Goal: Information Seeking & Learning: Learn about a topic

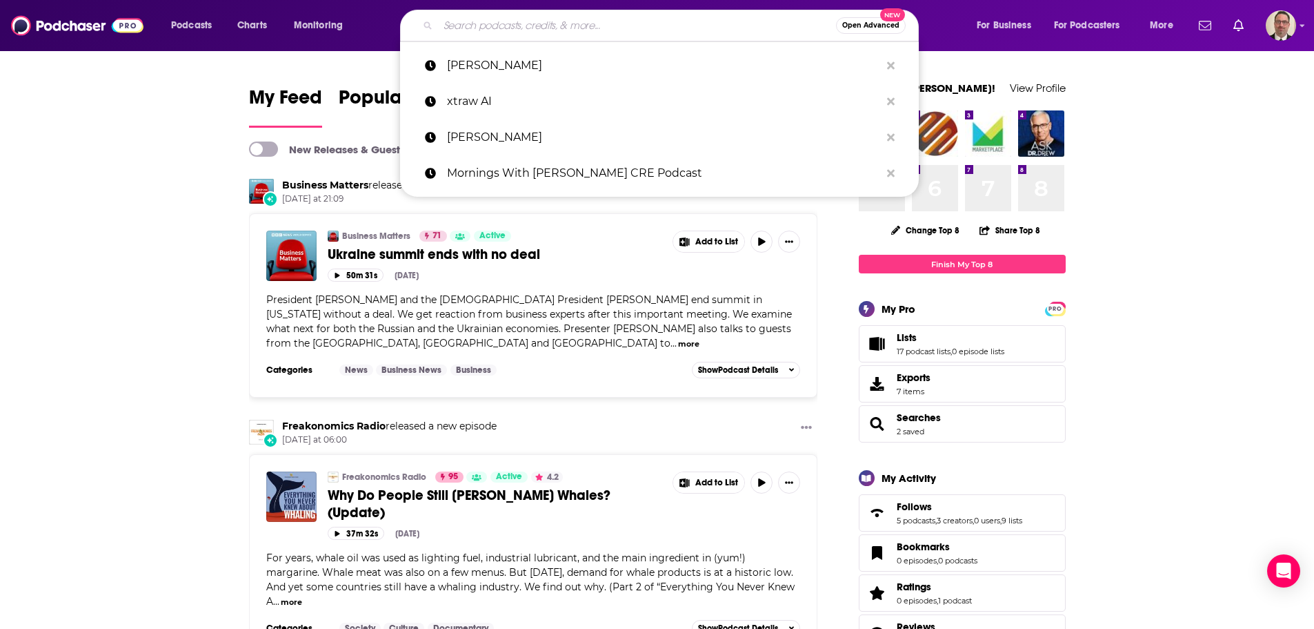
click at [492, 23] on input "Search podcasts, credits, & more..." at bounding box center [637, 25] width 398 height 22
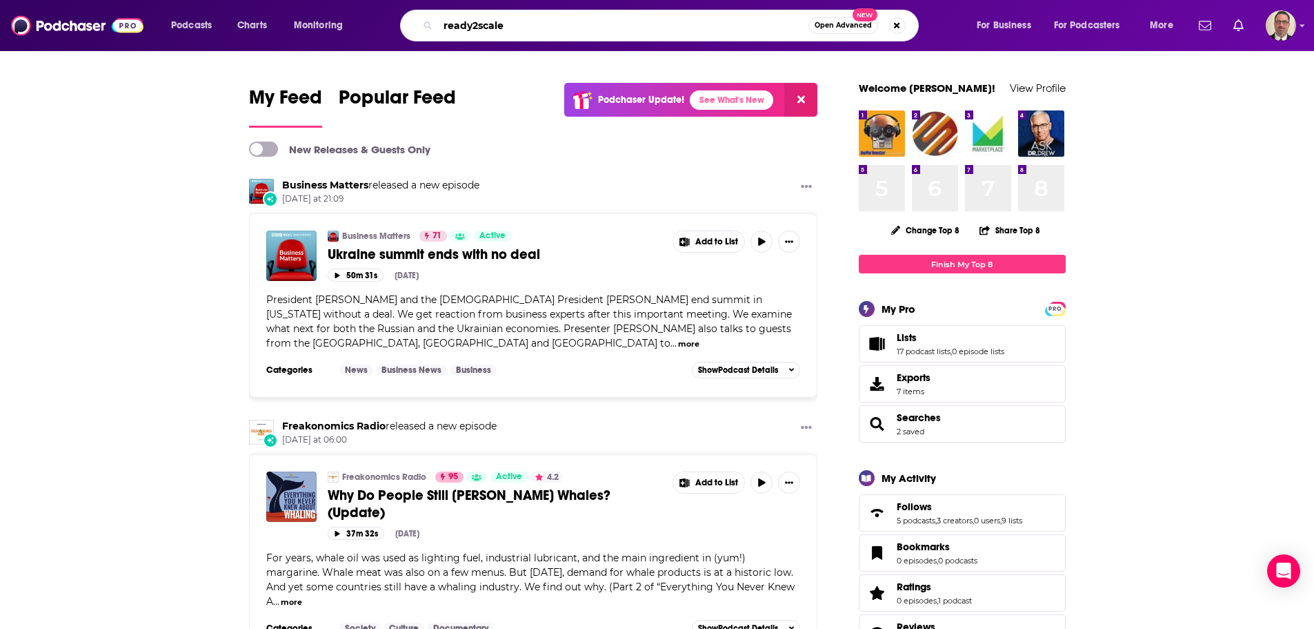
type input "ready2scale"
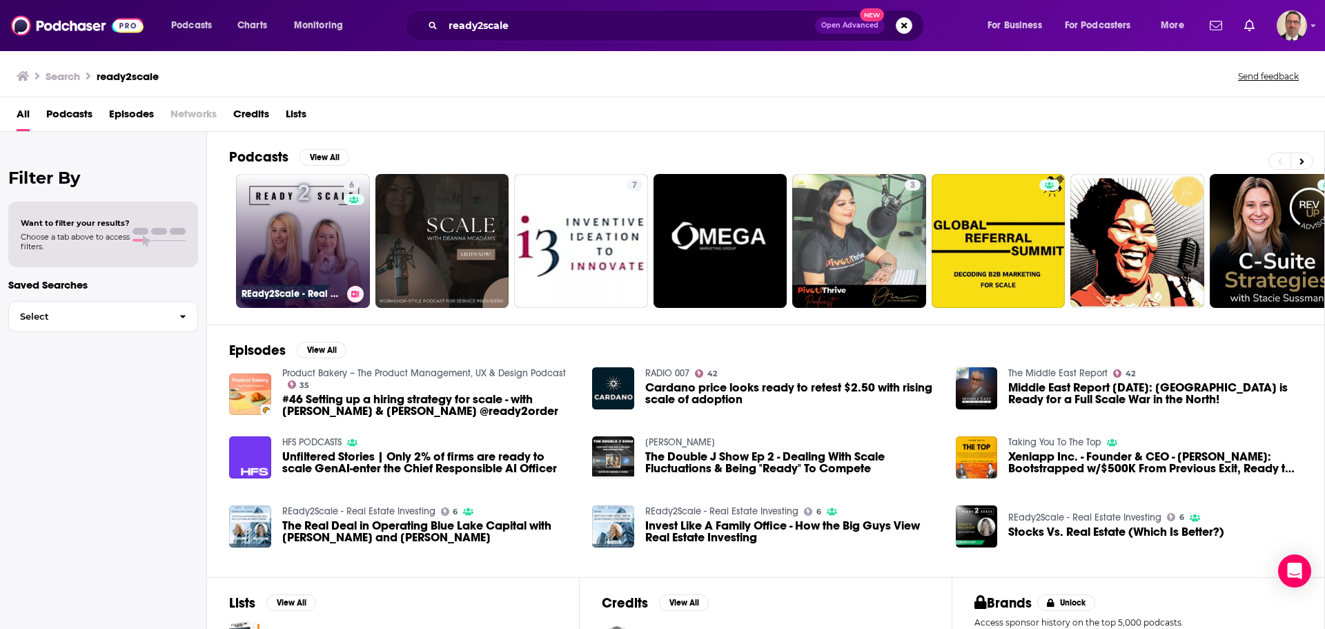
click at [320, 233] on link "6 REady2Scale - Real Estate Investing" at bounding box center [303, 241] width 134 height 134
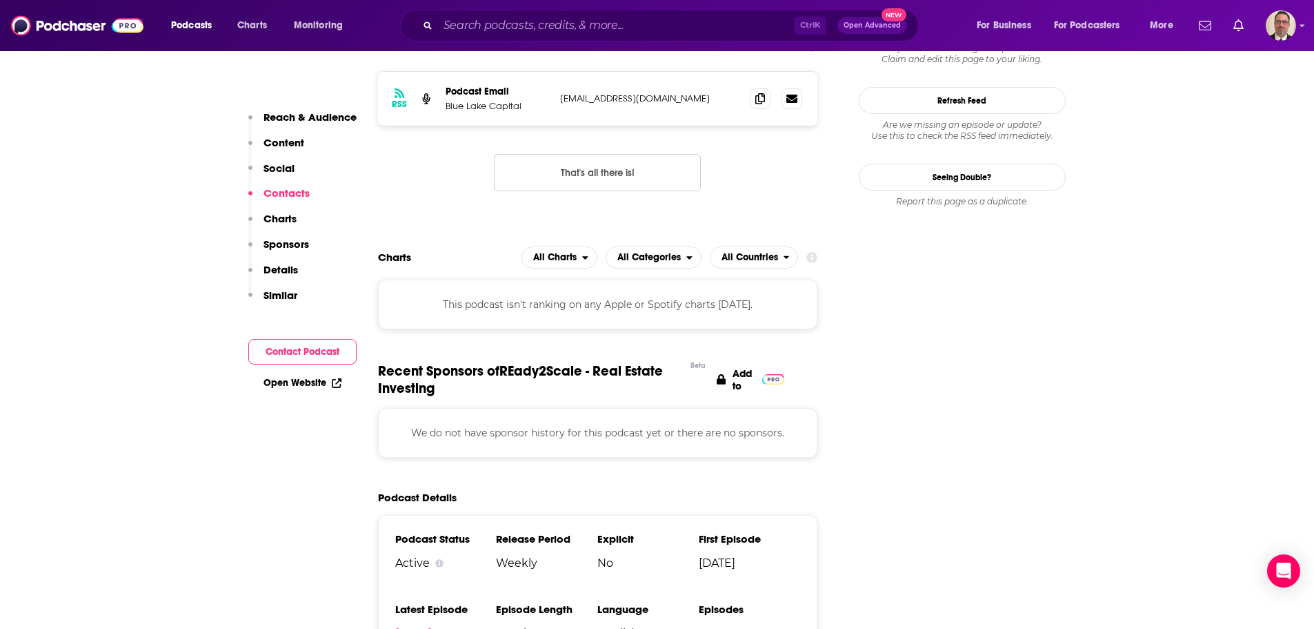
scroll to position [1449, 0]
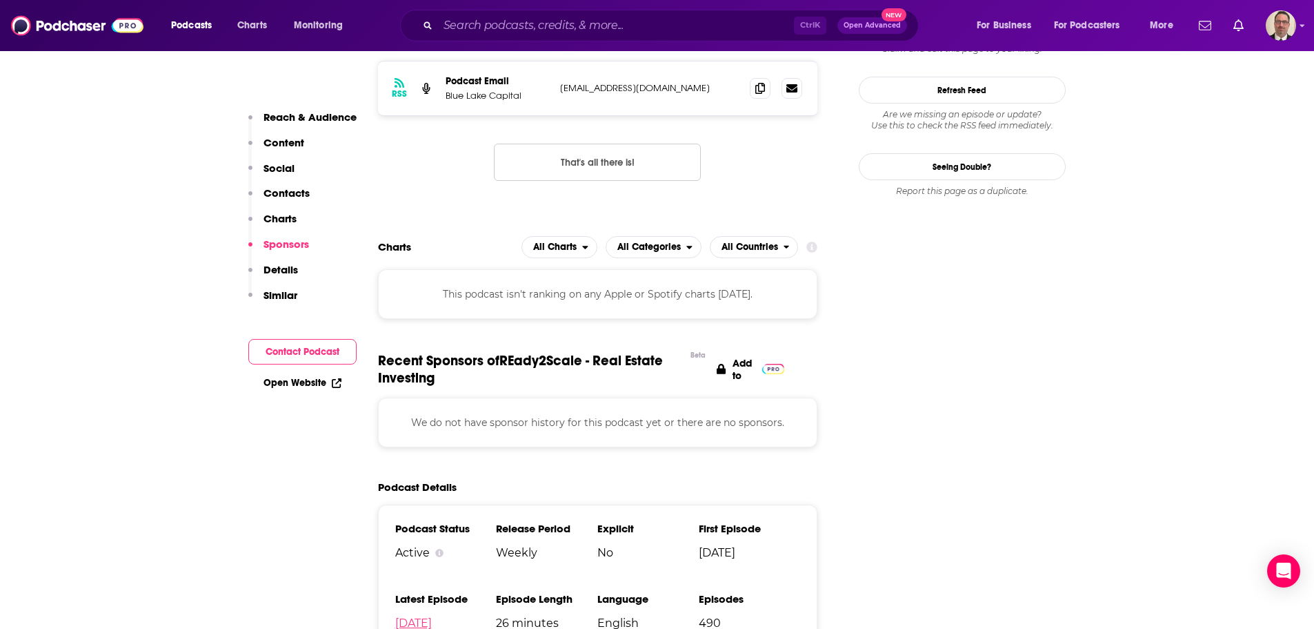
click at [424, 616] on link "[DATE]" at bounding box center [413, 622] width 37 height 13
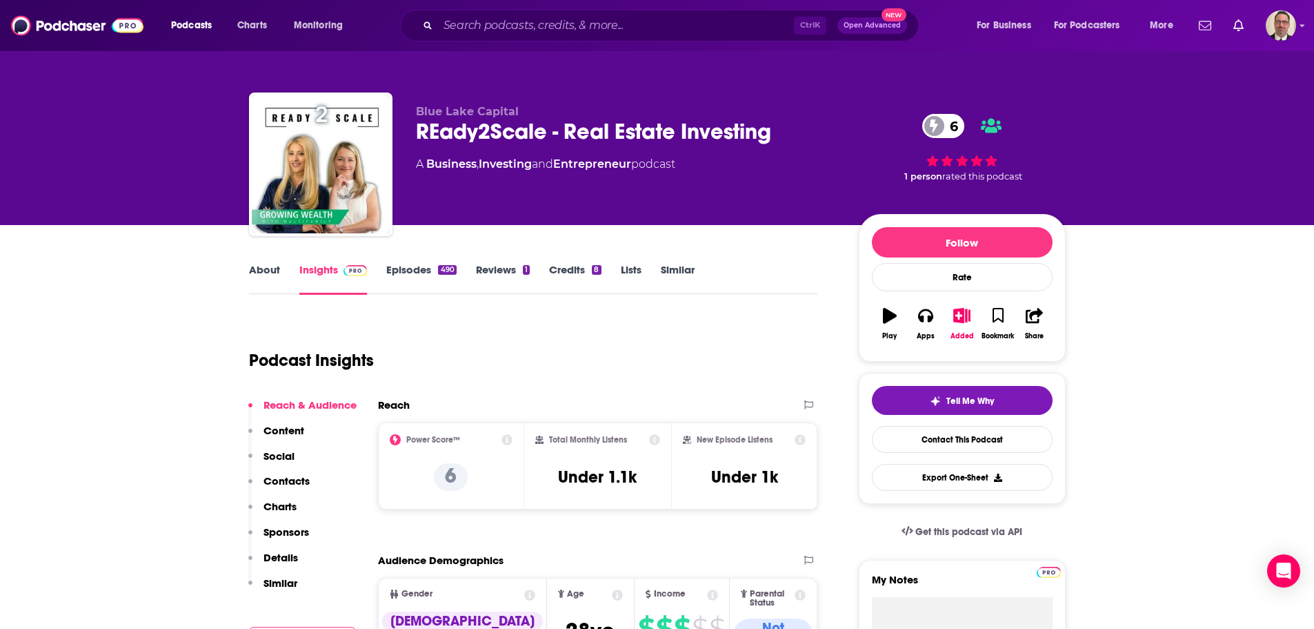
click at [405, 271] on link "Episodes 490" at bounding box center [421, 279] width 70 height 32
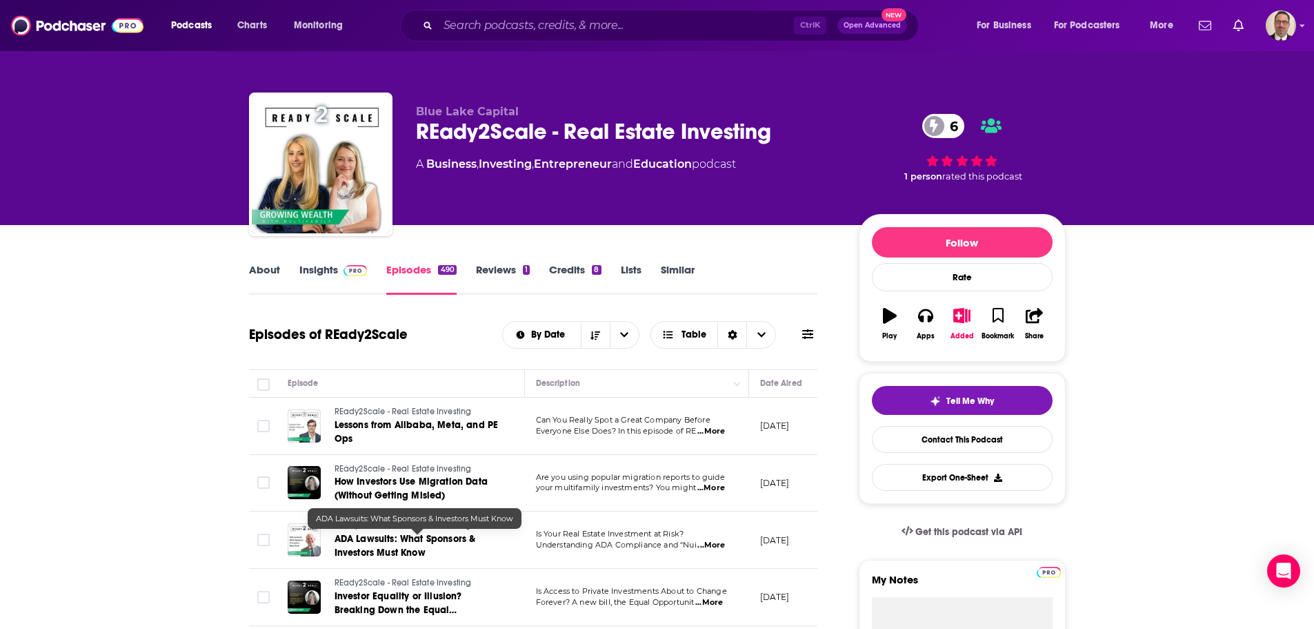
click at [363, 540] on span "ADA Lawsuits: What Sponsors & Investors Must Know" at bounding box center [405, 546] width 141 height 26
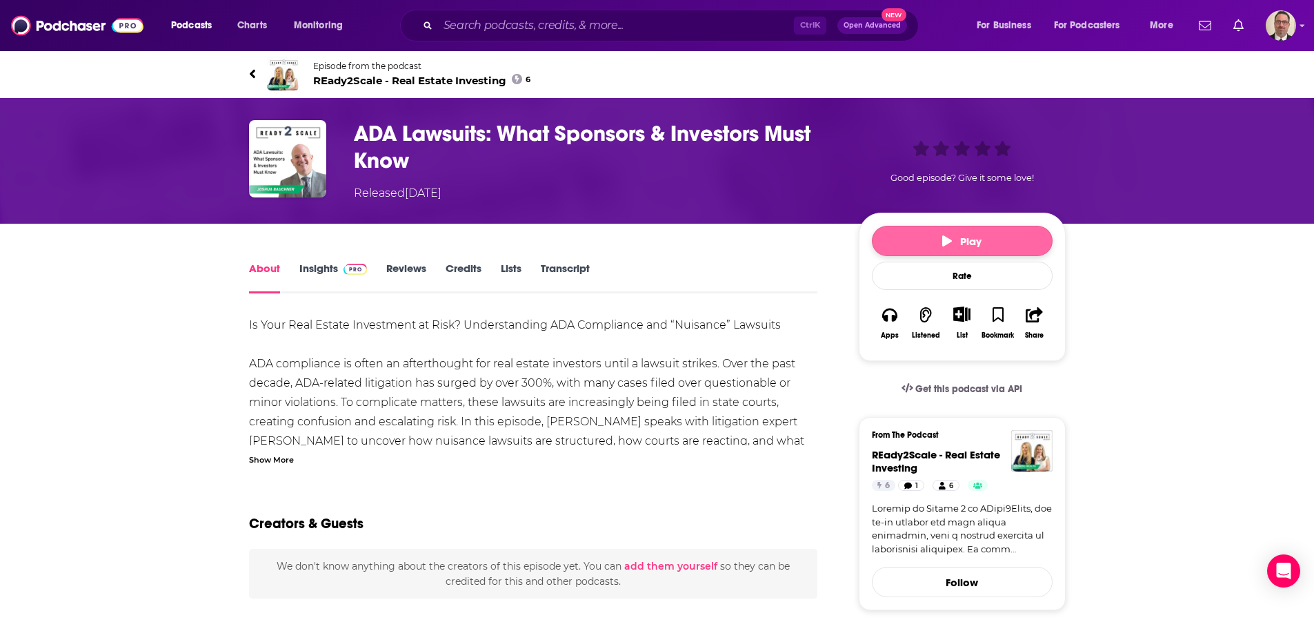
click at [949, 237] on icon "button" at bounding box center [947, 240] width 10 height 11
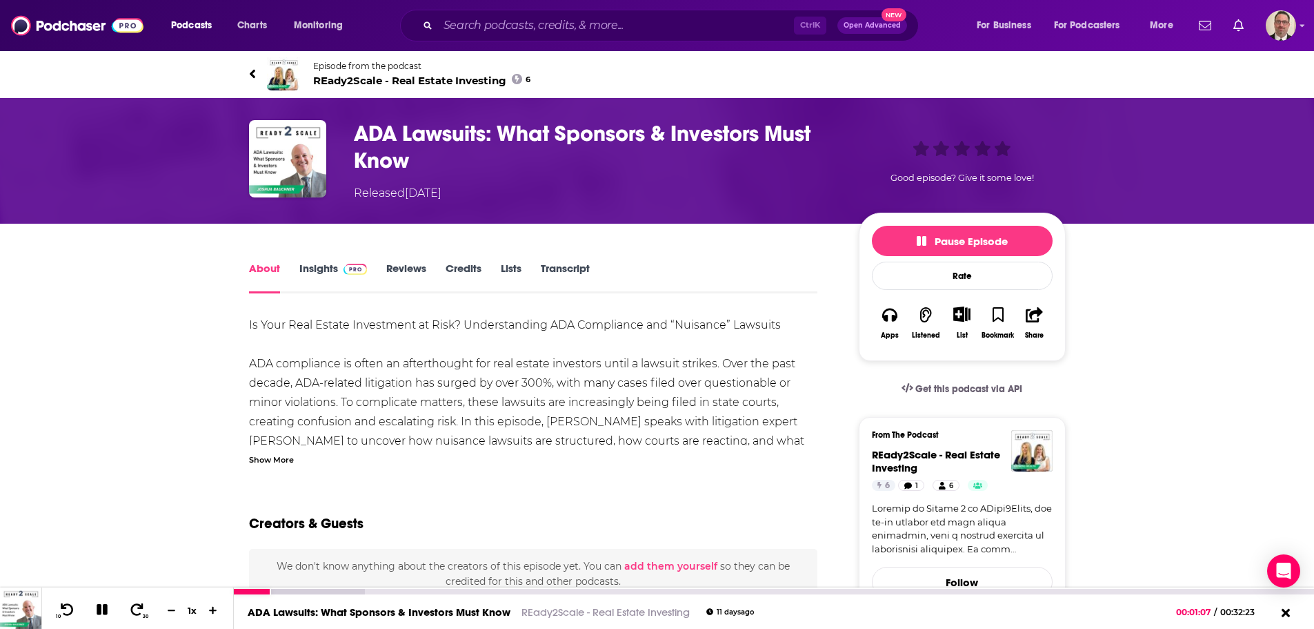
click at [102, 613] on icon at bounding box center [103, 609] width 16 height 12
click at [467, 19] on input "Search podcasts, credits, & more..." at bounding box center [616, 25] width 356 height 22
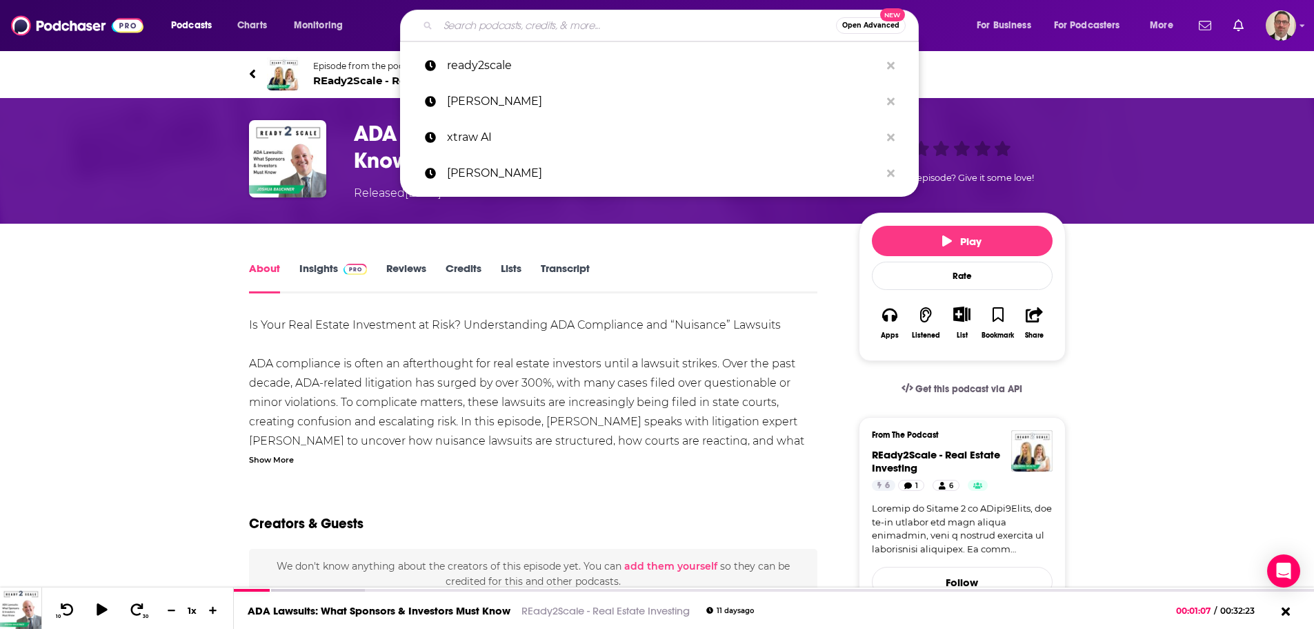
paste input "Commercial Real Estate Pro Network"
type input "Commercial Real Estate Pro Network"
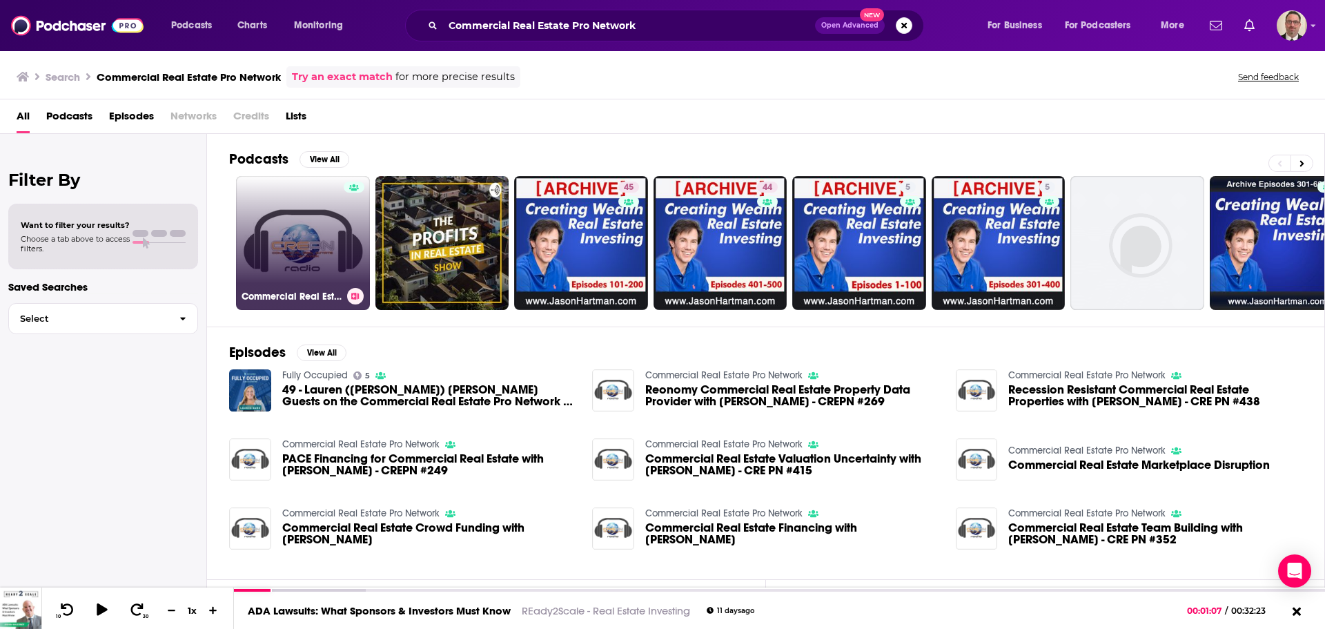
click at [290, 256] on link "Commercial Real Estate Pro Network" at bounding box center [303, 243] width 134 height 134
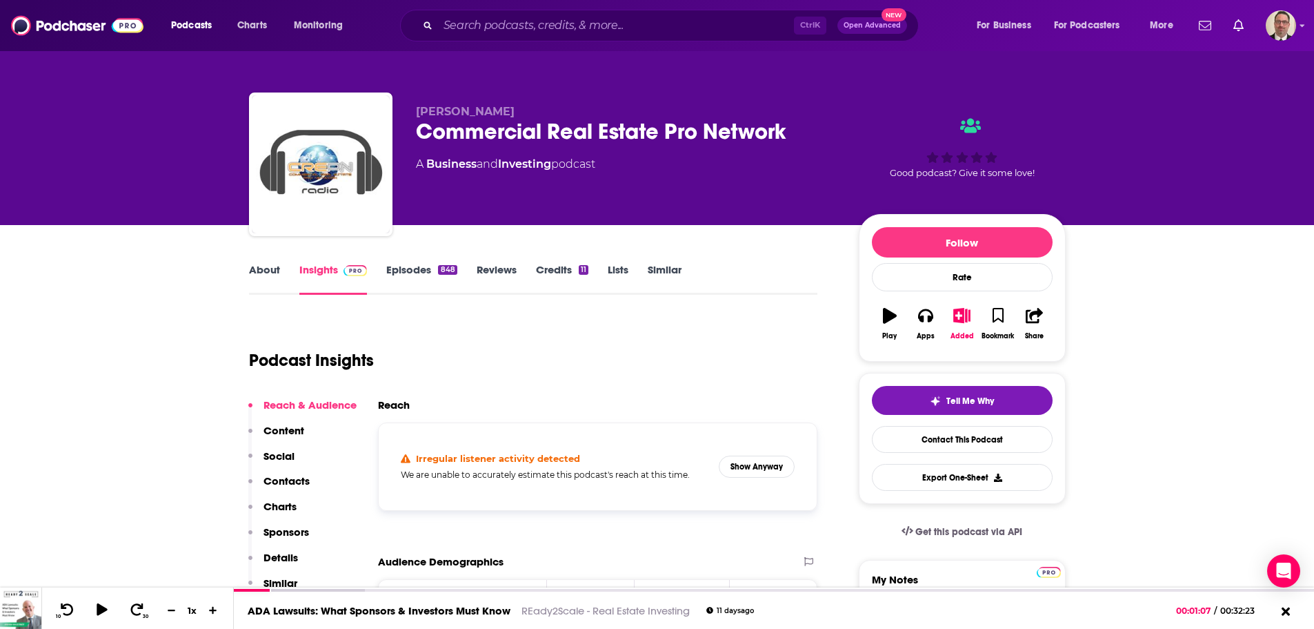
click at [404, 269] on link "Episodes 848" at bounding box center [421, 279] width 70 height 32
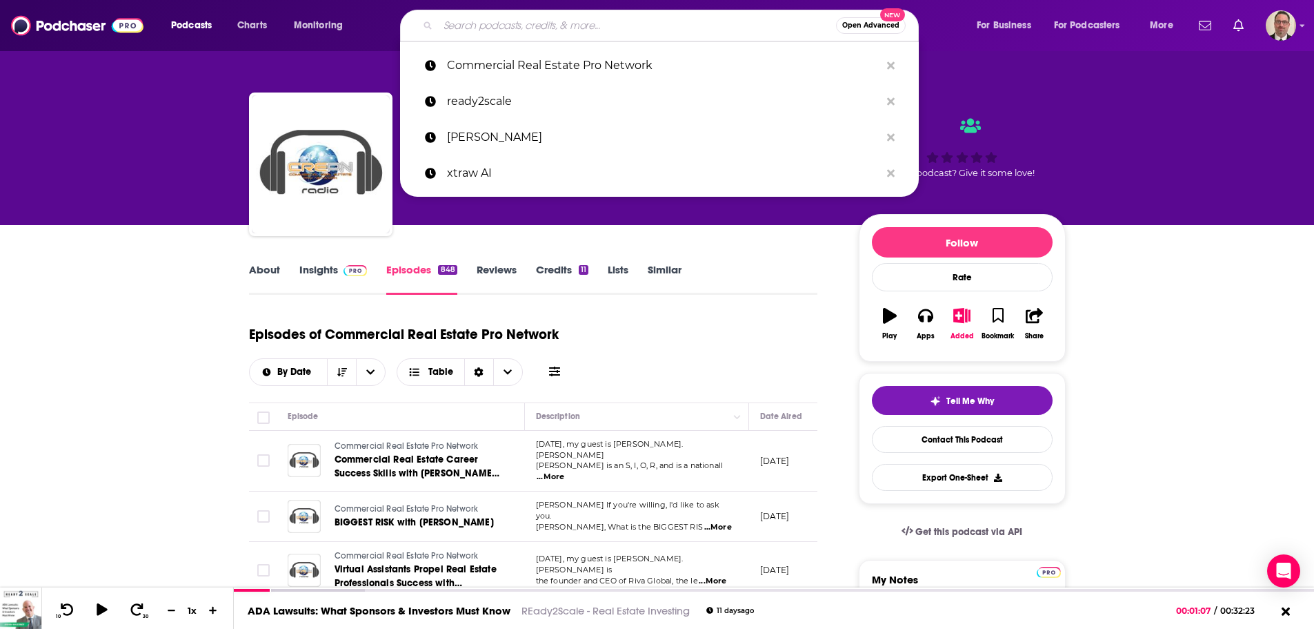
click at [481, 26] on input "Search podcasts, credits, & more..." at bounding box center [637, 25] width 398 height 22
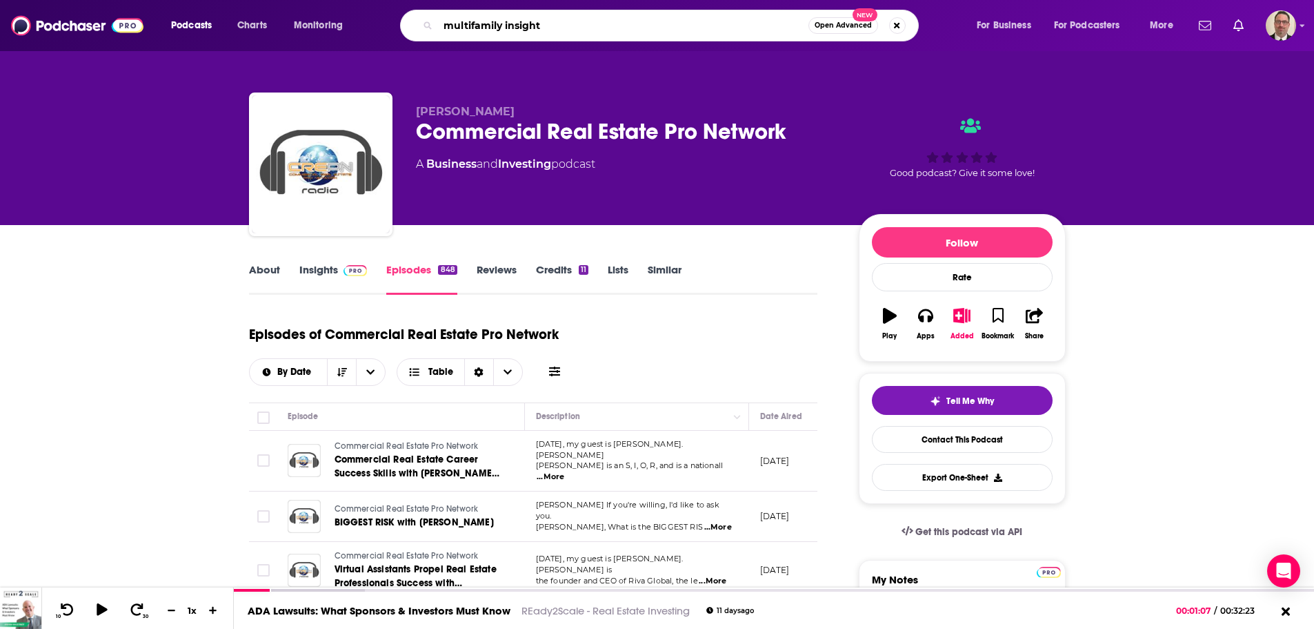
type input "multifamily insights"
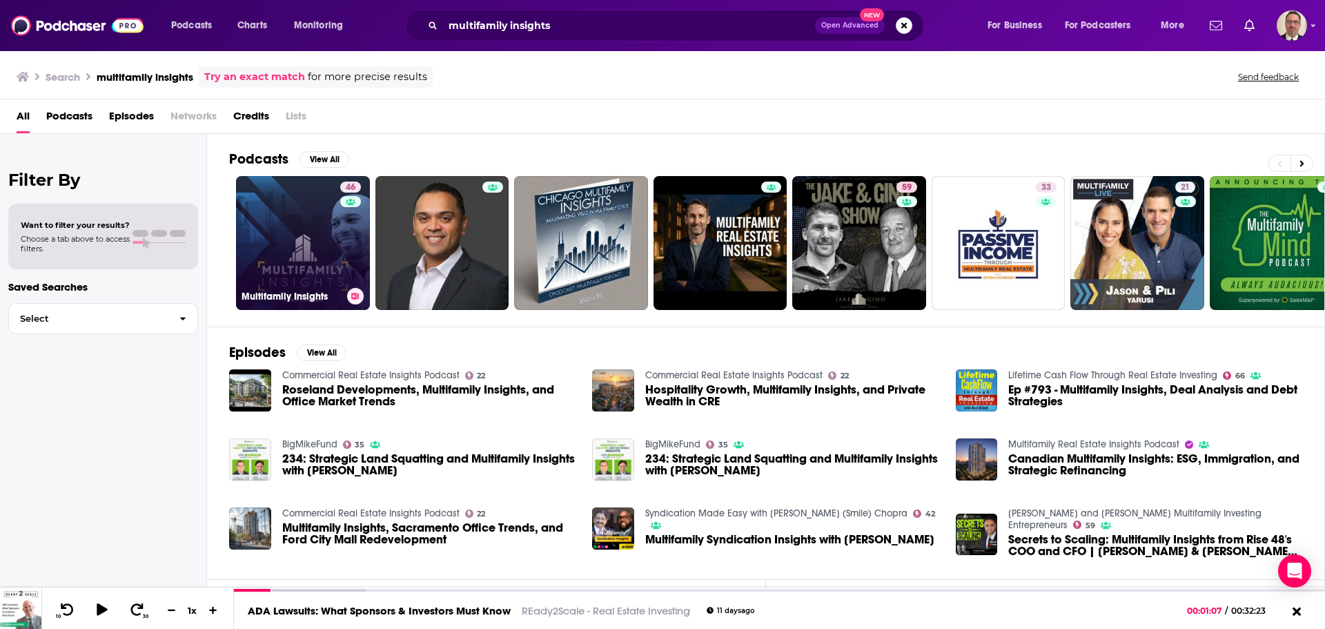
click at [275, 237] on link "46 Multifamily Insights" at bounding box center [303, 243] width 134 height 134
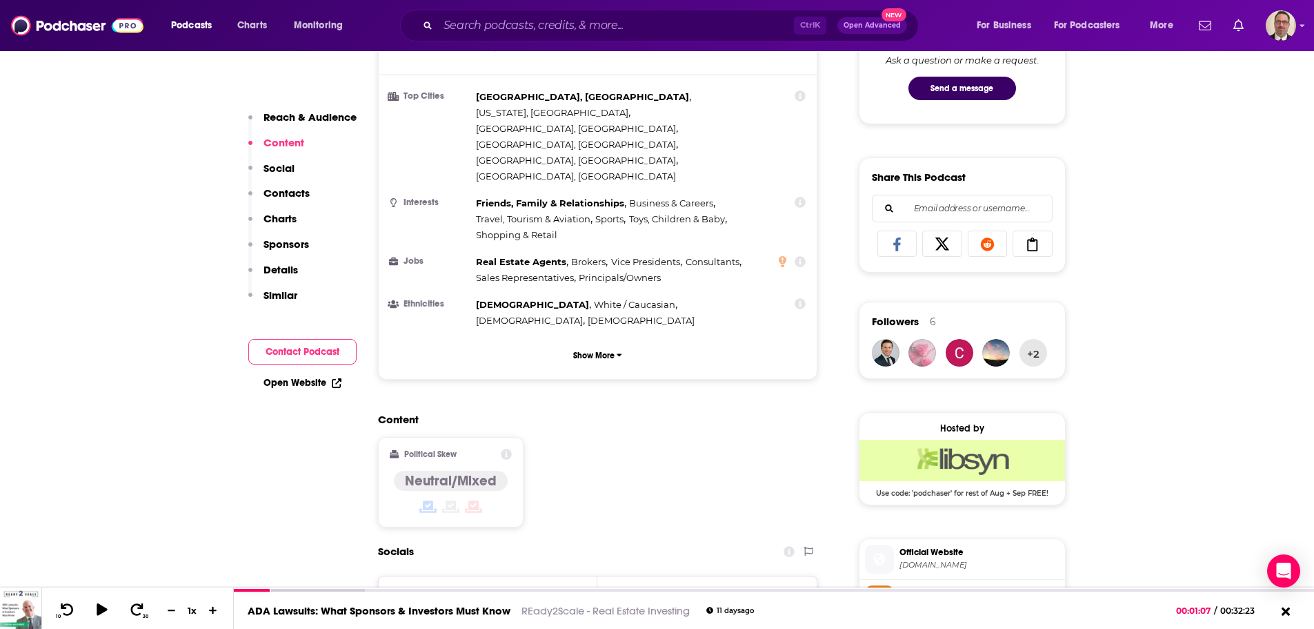
scroll to position [69, 0]
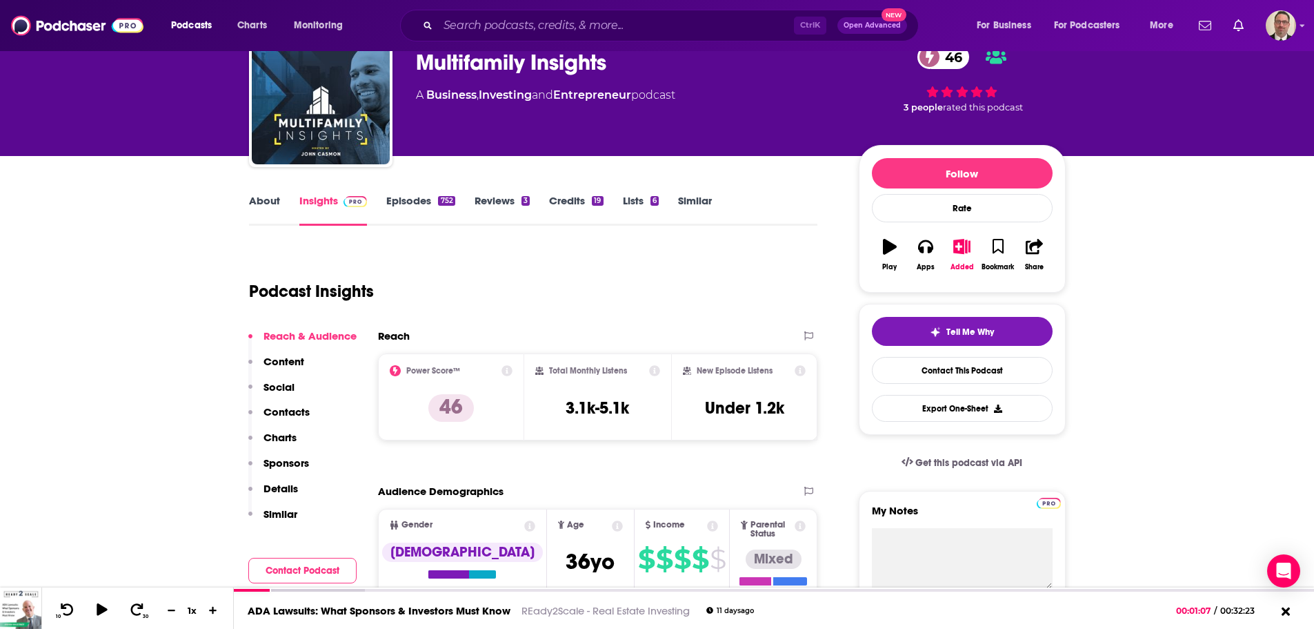
click at [419, 197] on link "Episodes 752" at bounding box center [420, 210] width 68 height 32
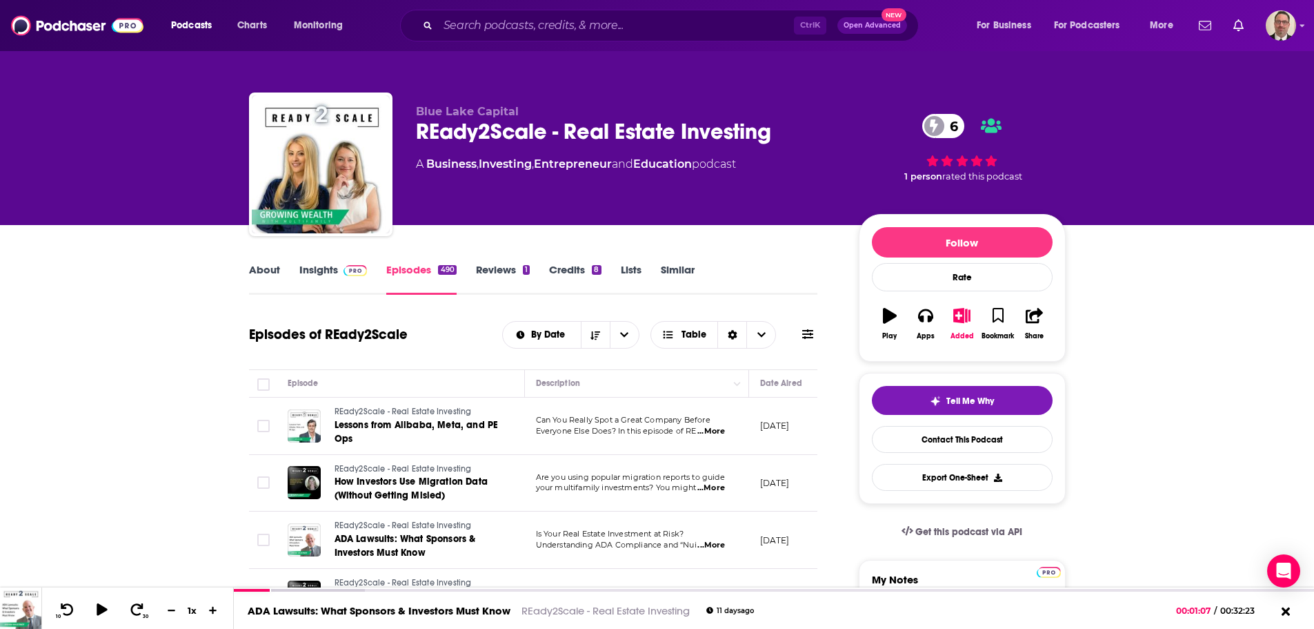
click at [319, 272] on link "Insights" at bounding box center [333, 279] width 68 height 32
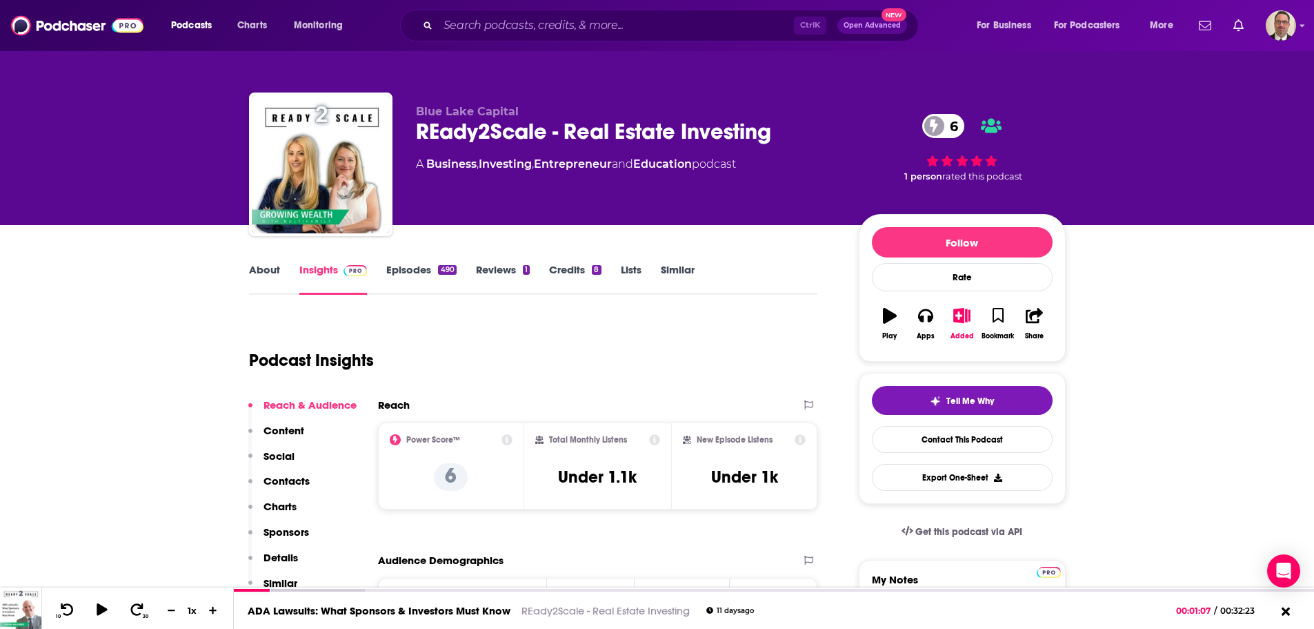
click at [415, 269] on link "Episodes 490" at bounding box center [421, 279] width 70 height 32
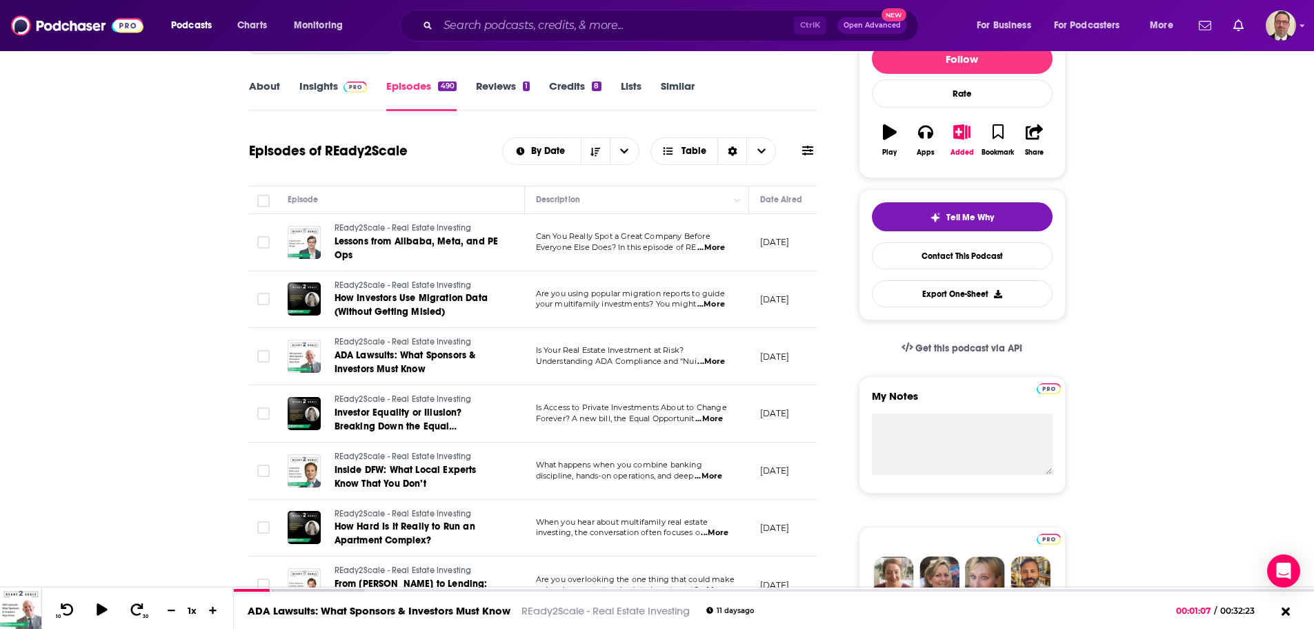
scroll to position [345, 0]
